Goal: Task Accomplishment & Management: Manage account settings

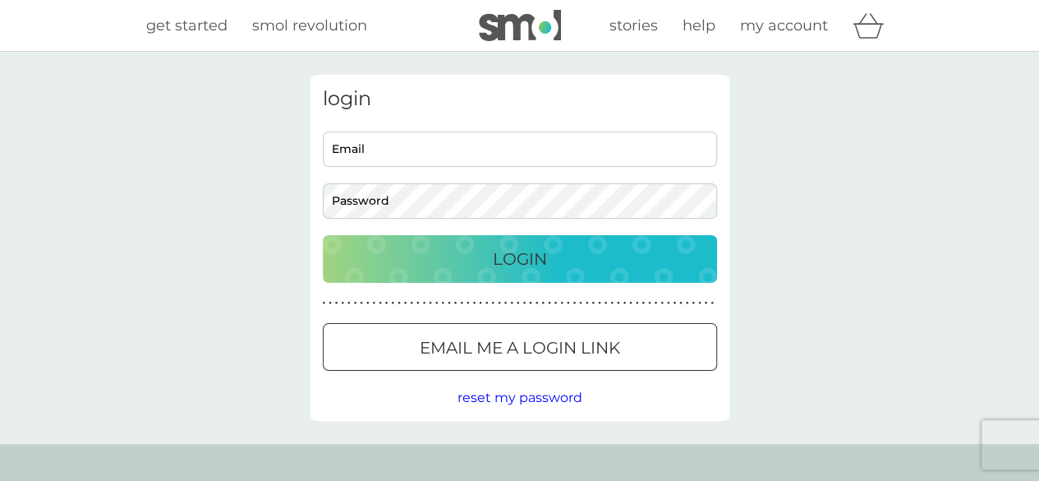
click at [455, 157] on input "Email" at bounding box center [520, 148] width 394 height 35
type input "[PERSON_NAME][EMAIL_ADDRESS][DOMAIN_NAME]"
click at [479, 348] on p "Email me a login link" at bounding box center [520, 347] width 200 height 26
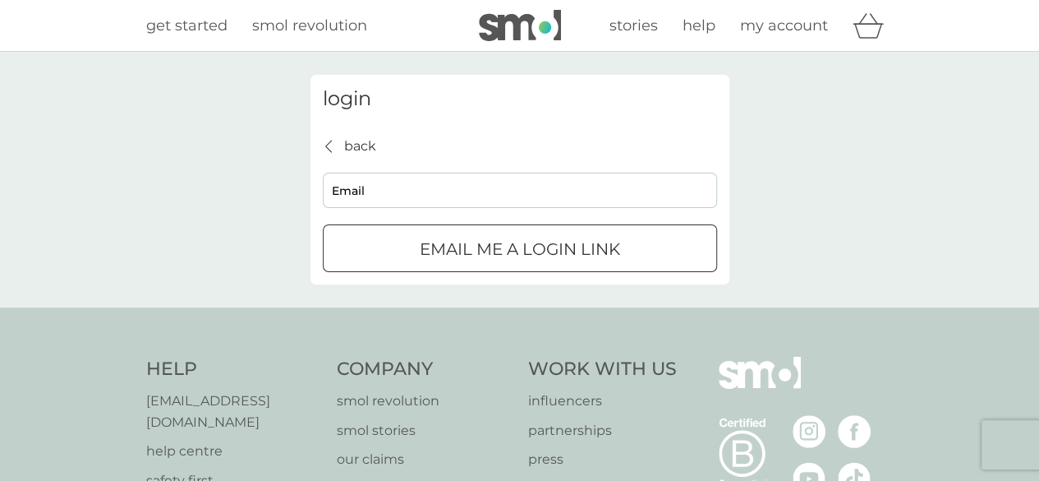
click at [463, 253] on p "Email me a login link" at bounding box center [520, 249] width 200 height 26
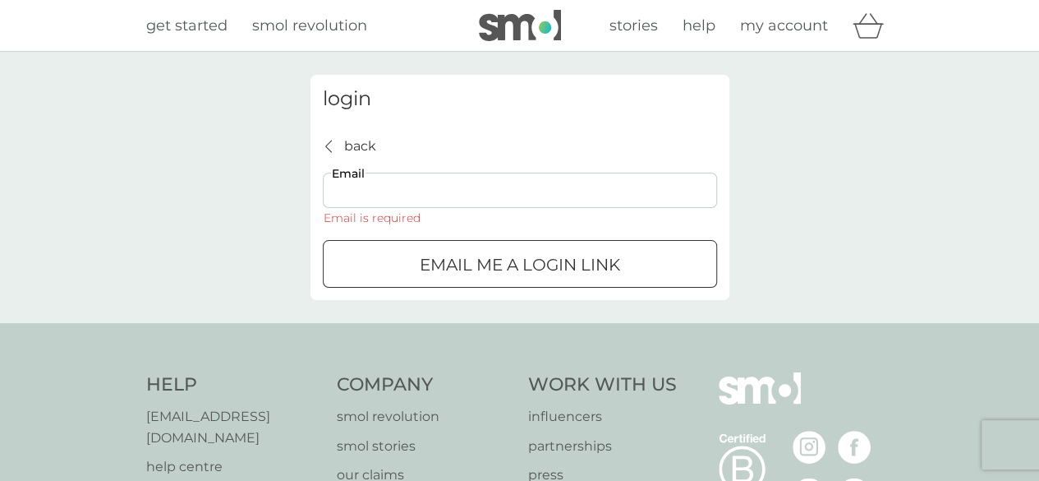
click at [395, 190] on input "Email" at bounding box center [520, 189] width 394 height 35
type input "[PERSON_NAME][EMAIL_ADDRESS][DOMAIN_NAME]"
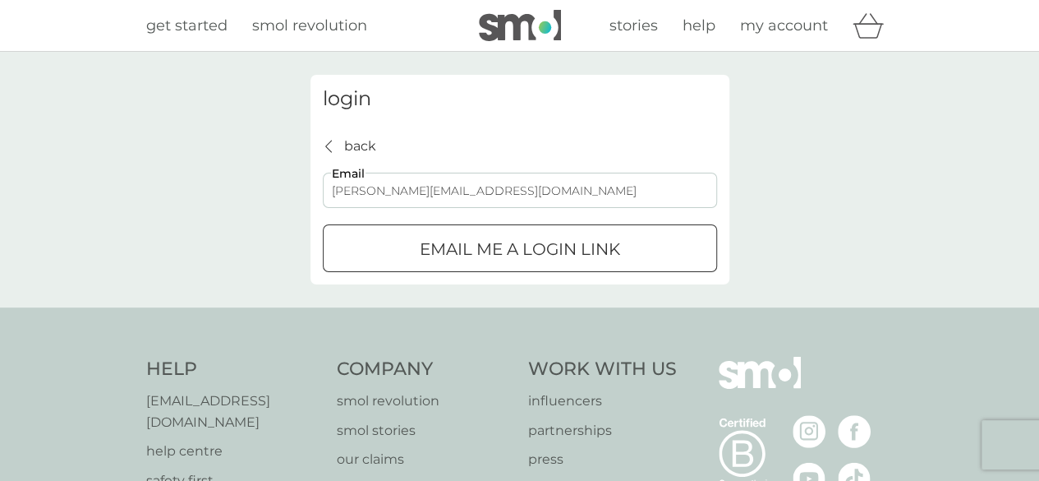
click at [462, 251] on p "Email me a login link" at bounding box center [520, 249] width 200 height 26
